Goal: Navigation & Orientation: Understand site structure

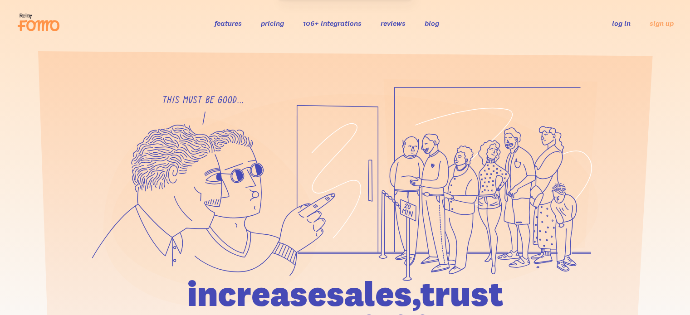
click at [620, 21] on link "log in" at bounding box center [621, 23] width 19 height 9
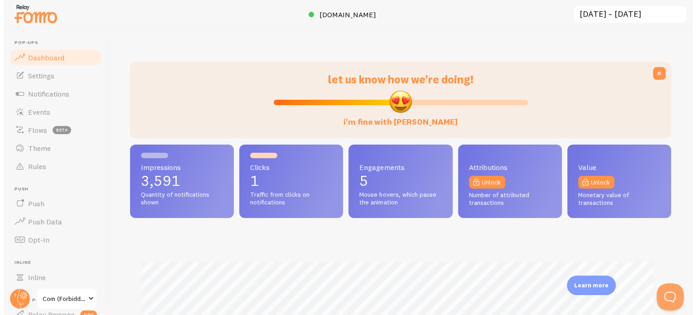
scroll to position [238, 541]
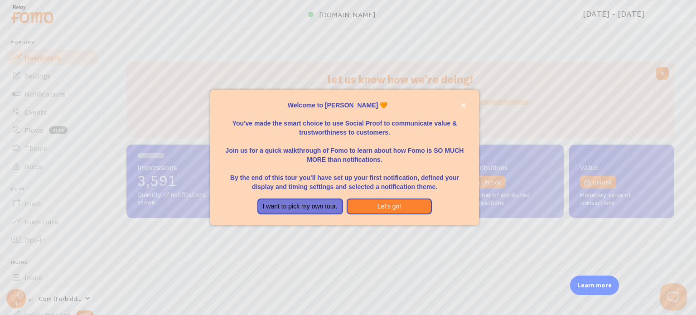
click at [537, 247] on div at bounding box center [348, 157] width 696 height 315
click at [392, 207] on button "Let's go!" at bounding box center [390, 207] width 86 height 16
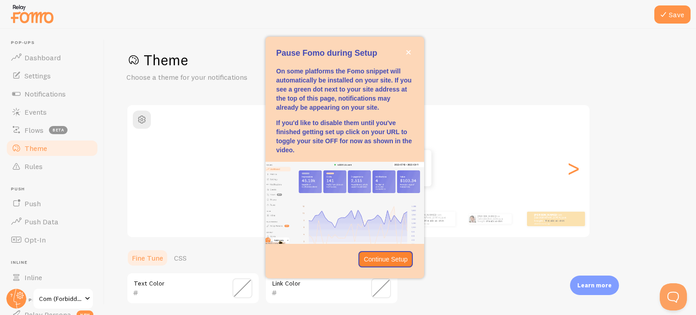
click at [220, 120] on h2 "Classic" at bounding box center [358, 118] width 462 height 14
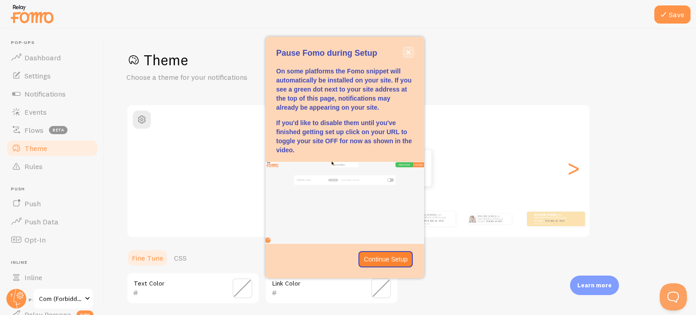
click at [409, 51] on icon "close," at bounding box center [408, 52] width 5 height 5
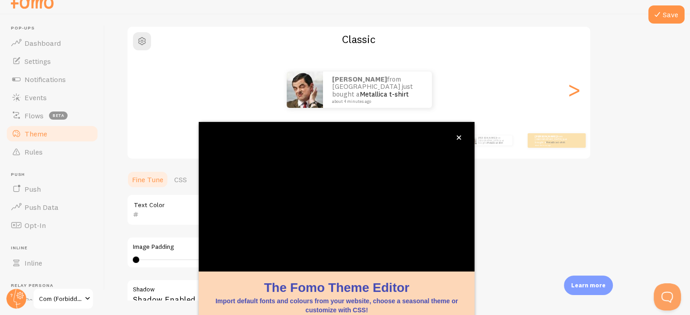
scroll to position [85, 0]
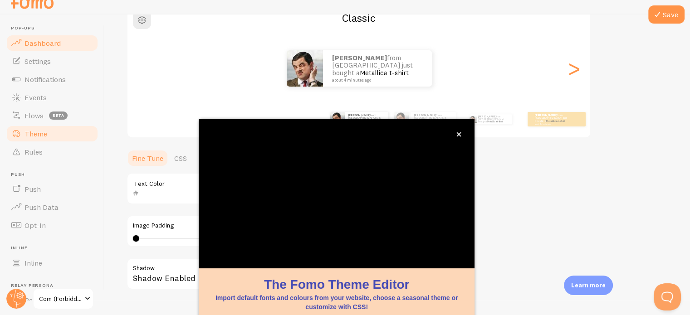
click at [43, 41] on span "Dashboard" at bounding box center [42, 43] width 36 height 9
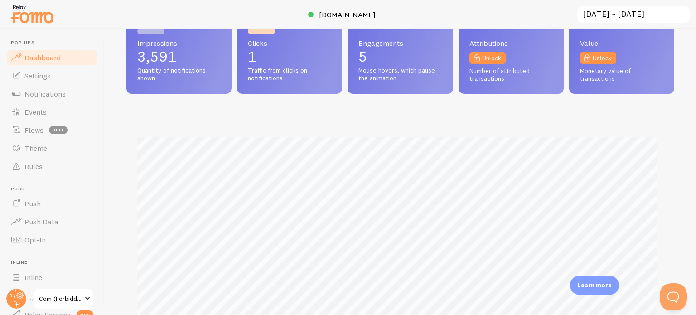
scroll to position [136, 0]
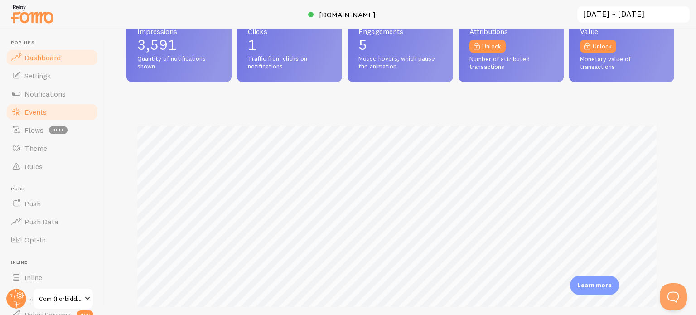
click at [58, 108] on link "Events" at bounding box center [51, 112] width 93 height 18
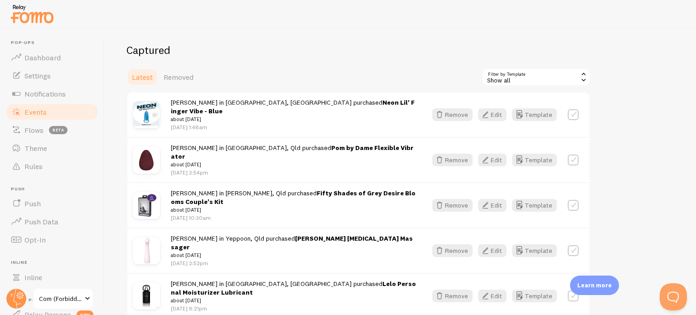
scroll to position [181, 0]
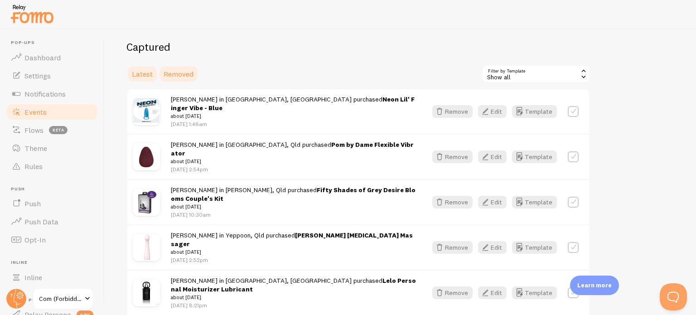
click at [180, 72] on span "Removed" at bounding box center [179, 73] width 30 height 9
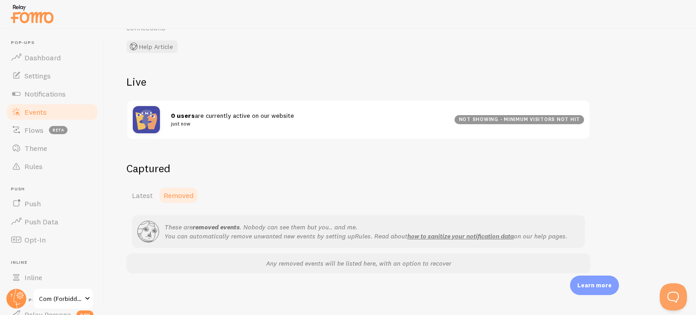
scroll to position [61, 0]
click at [141, 192] on span "Latest" at bounding box center [142, 194] width 21 height 9
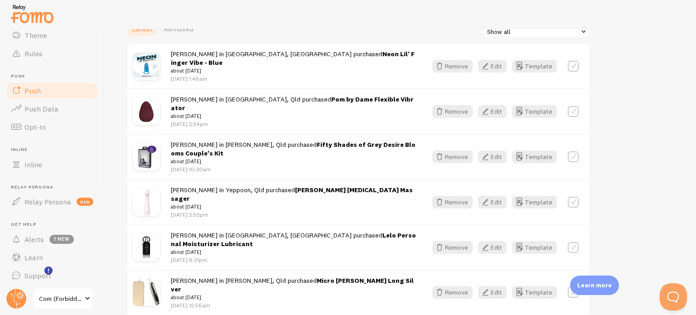
scroll to position [115, 0]
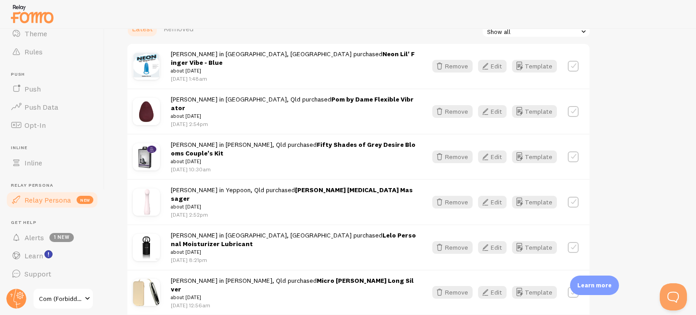
click at [42, 200] on span "Relay Persona" at bounding box center [47, 199] width 47 height 9
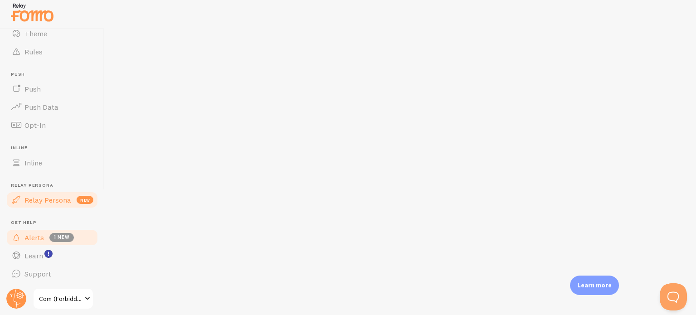
click at [33, 239] on span "Alerts" at bounding box center [33, 237] width 19 height 9
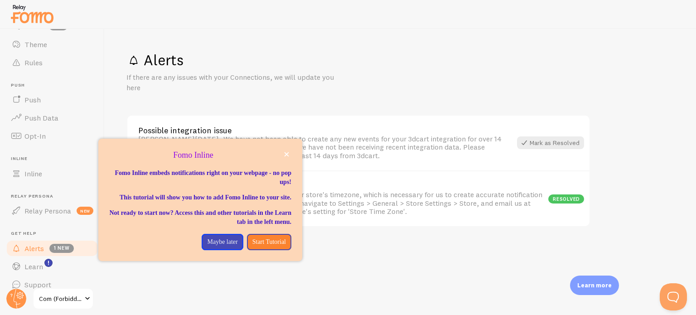
scroll to position [105, 0]
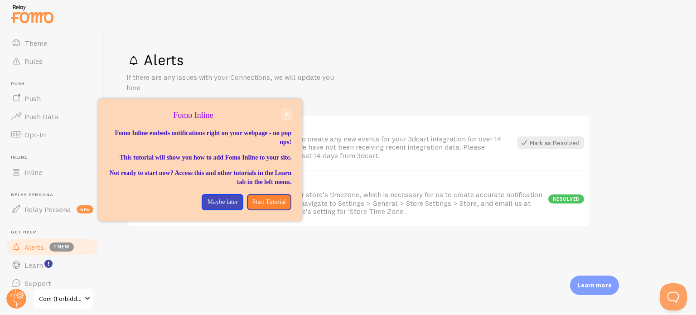
click at [287, 116] on icon "close," at bounding box center [286, 114] width 5 height 5
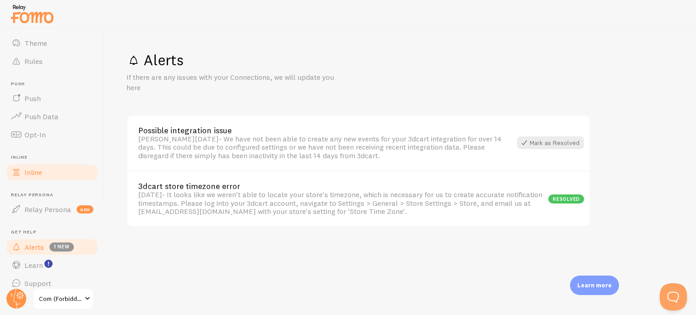
click at [39, 172] on span "Inline" at bounding box center [33, 172] width 18 height 9
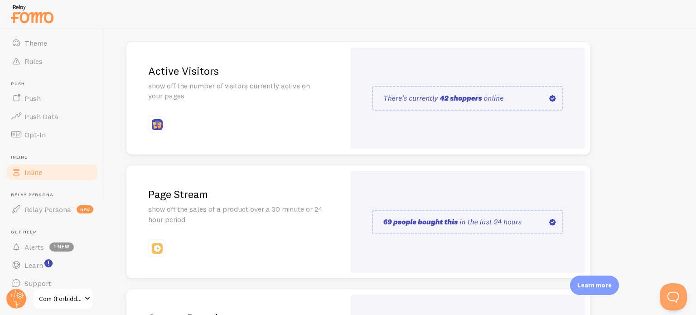
scroll to position [91, 0]
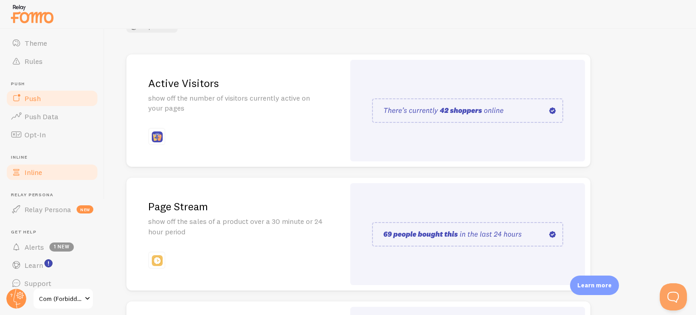
click at [36, 95] on span "Push" at bounding box center [32, 98] width 16 height 9
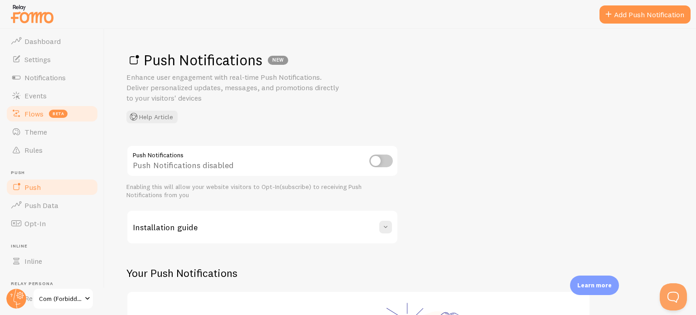
scroll to position [15, 0]
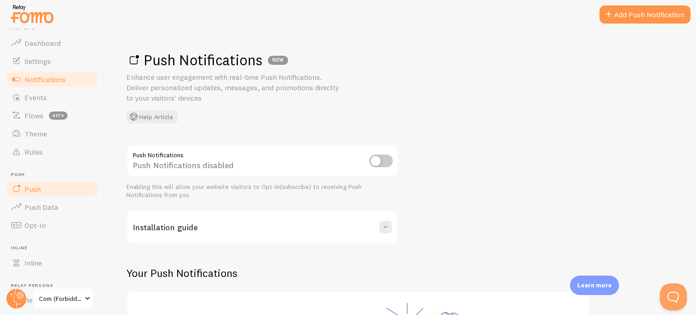
click at [36, 82] on span "Notifications" at bounding box center [44, 79] width 41 height 9
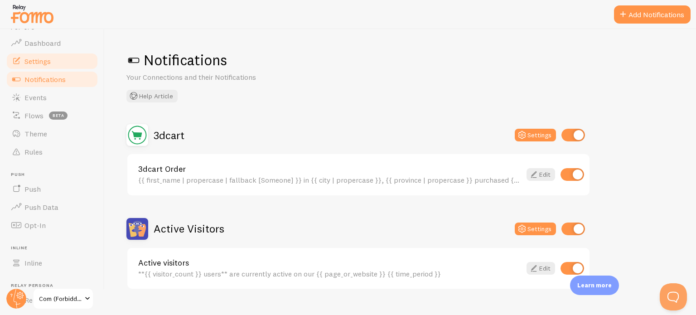
click at [38, 63] on span "Settings" at bounding box center [37, 61] width 26 height 9
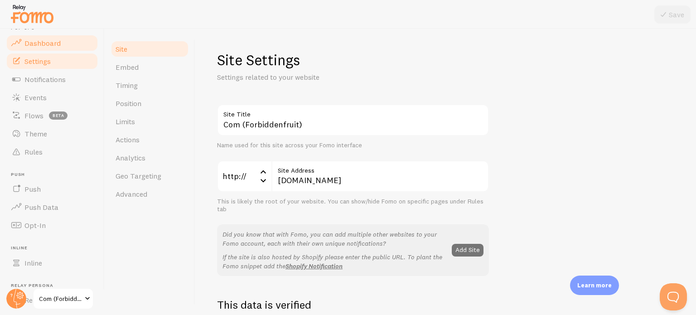
click at [36, 47] on link "Dashboard" at bounding box center [51, 43] width 93 height 18
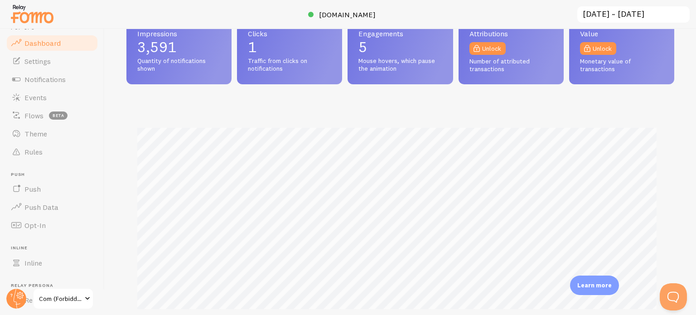
scroll to position [136, 0]
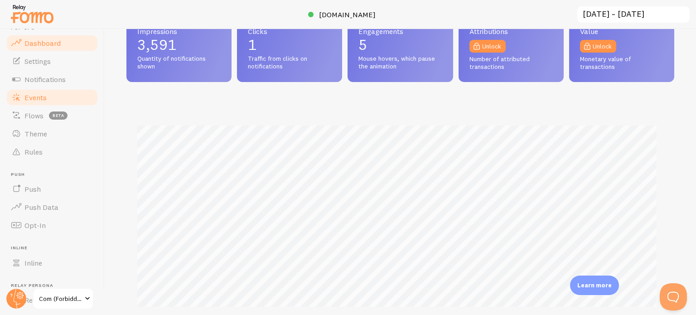
click at [46, 94] on link "Events" at bounding box center [51, 97] width 93 height 18
